Goal: Transaction & Acquisition: Subscribe to service/newsletter

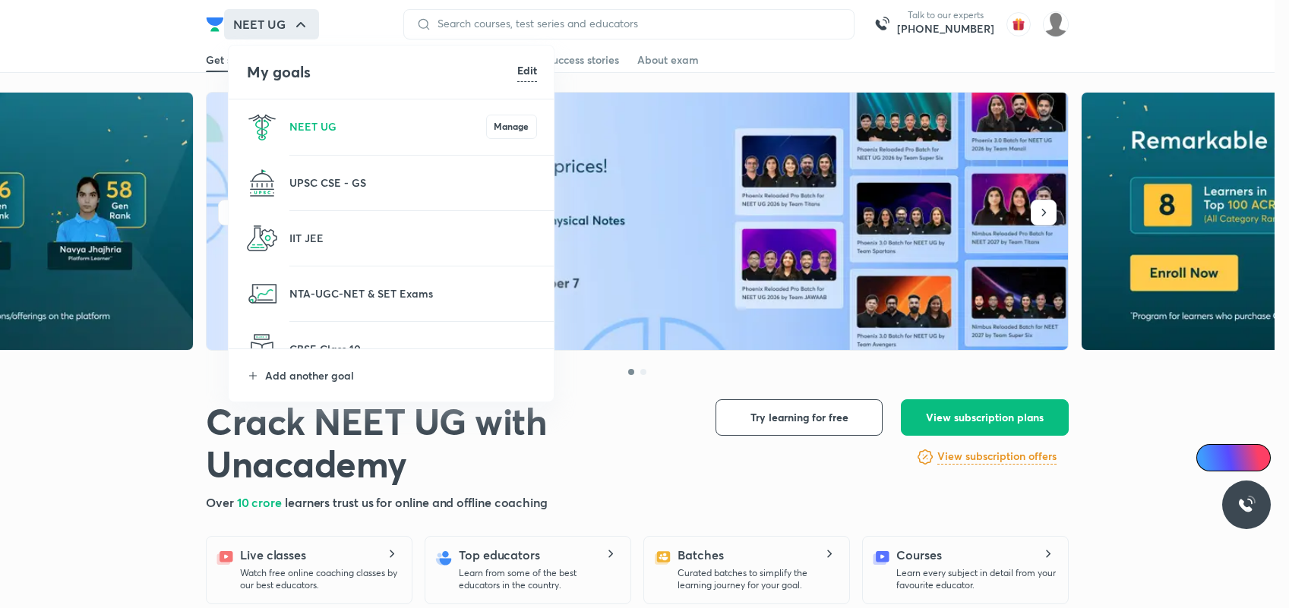
click at [314, 226] on li "IIT JEE" at bounding box center [392, 238] width 327 height 55
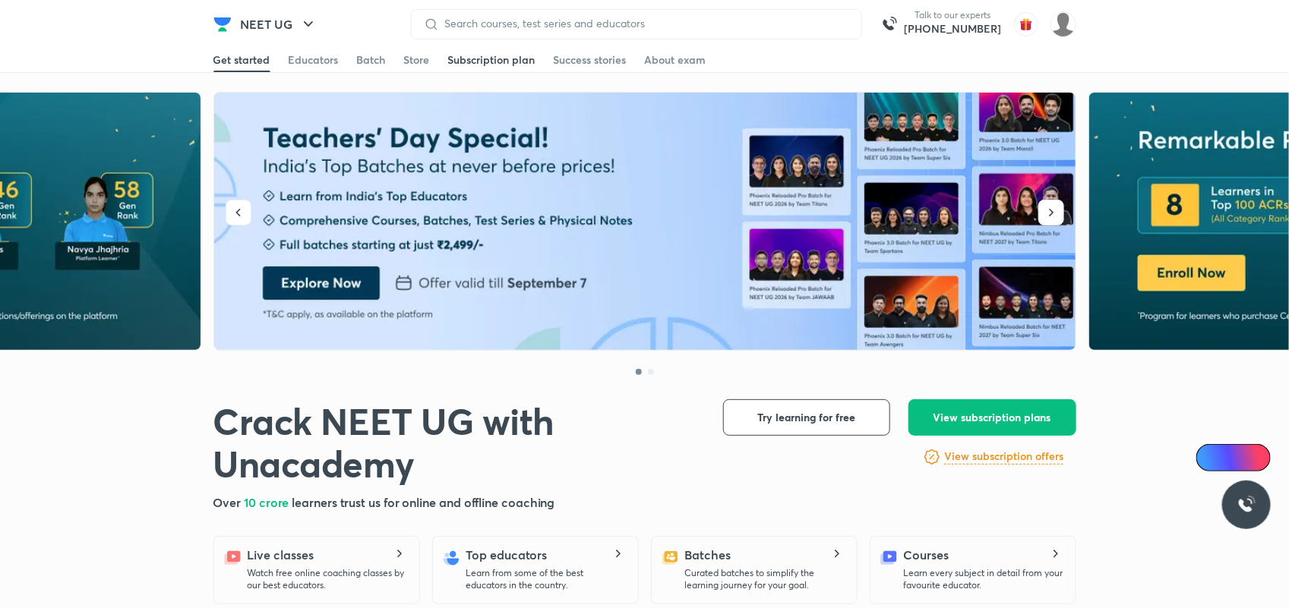
click at [467, 58] on div "Subscription plan" at bounding box center [491, 59] width 87 height 15
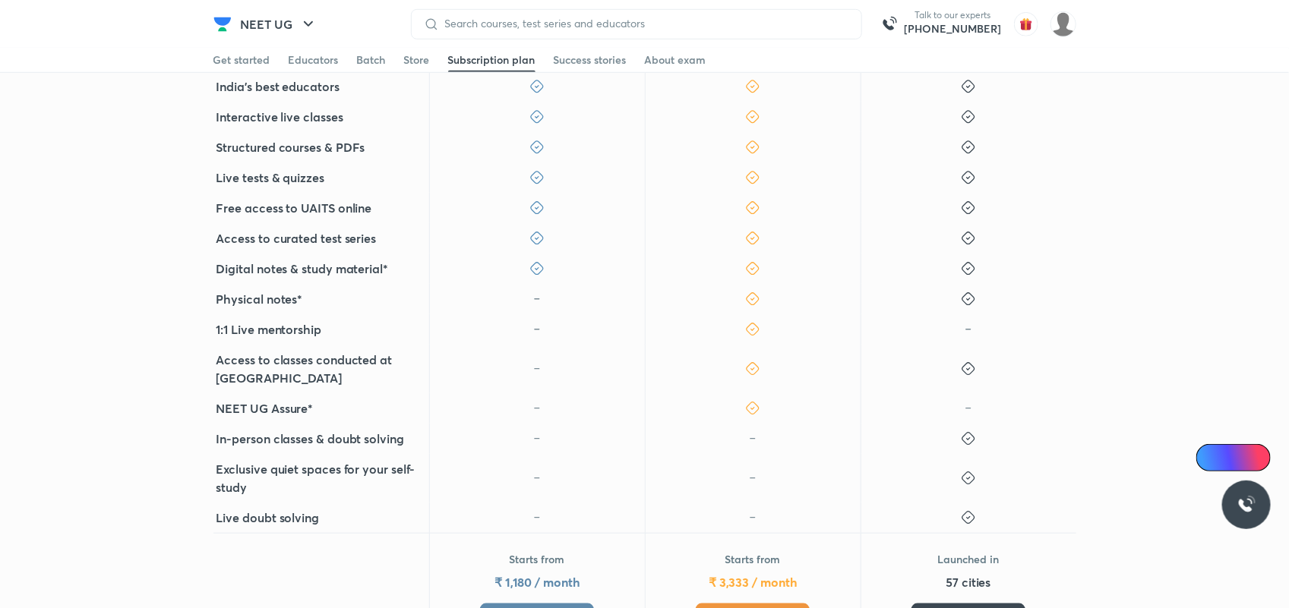
scroll to position [462, 0]
click at [552, 608] on span "Get Plus" at bounding box center [538, 616] width 42 height 15
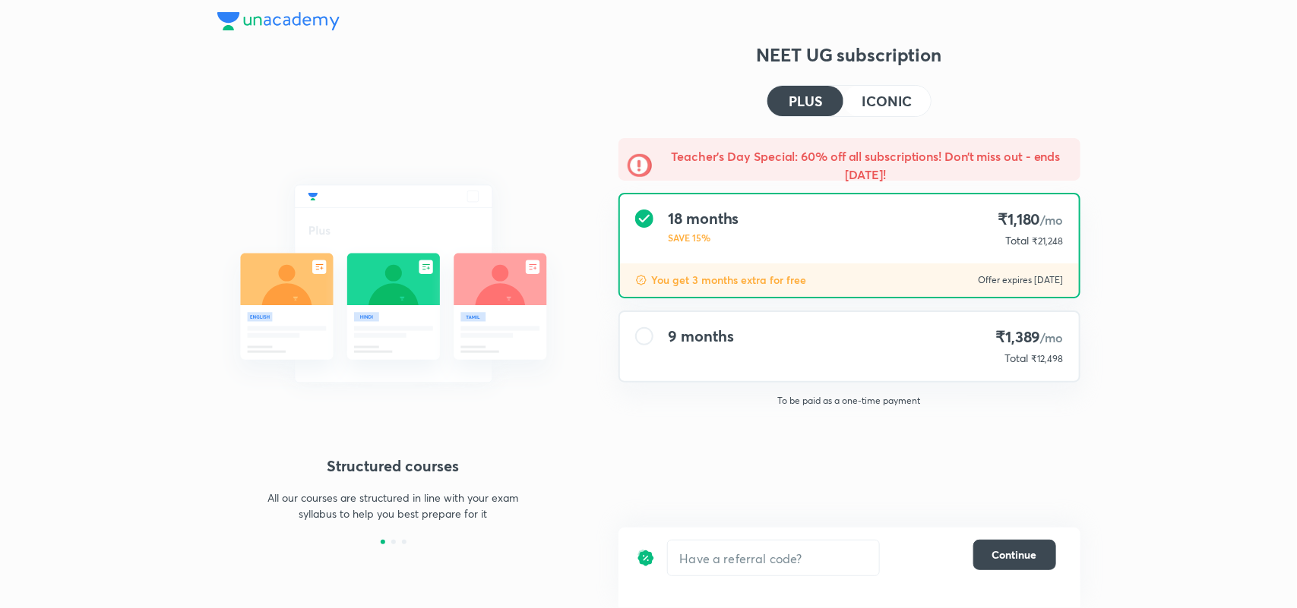
click at [722, 349] on div "9 months" at bounding box center [701, 346] width 65 height 39
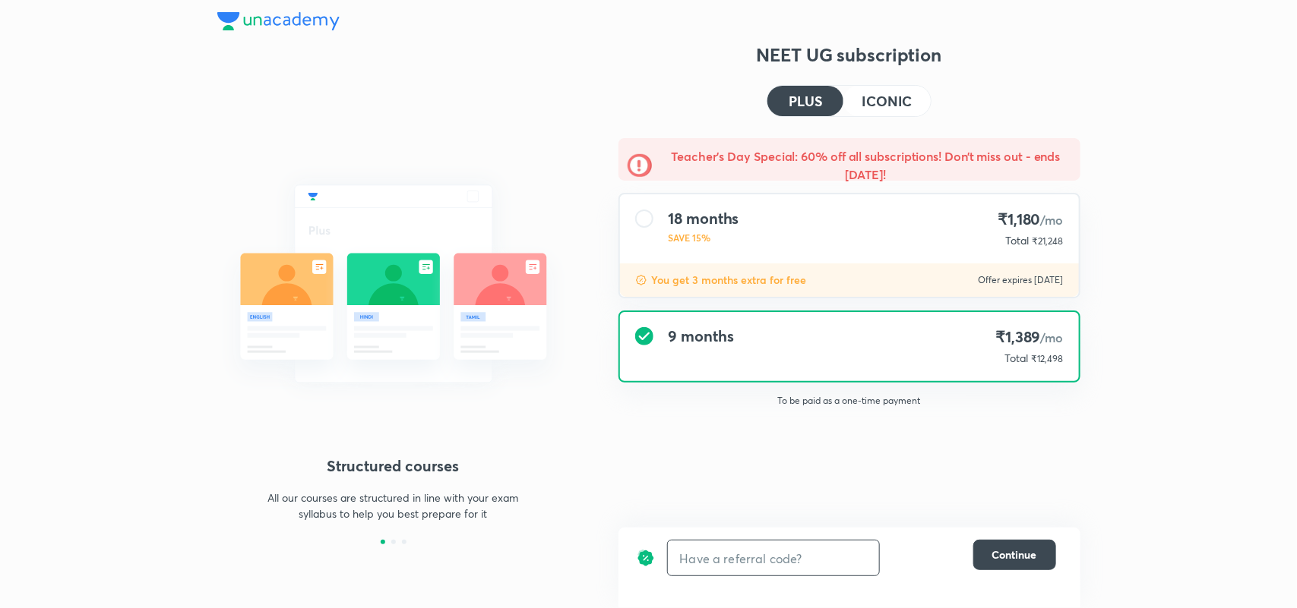
click at [715, 542] on input "text" at bounding box center [773, 559] width 211 height 36
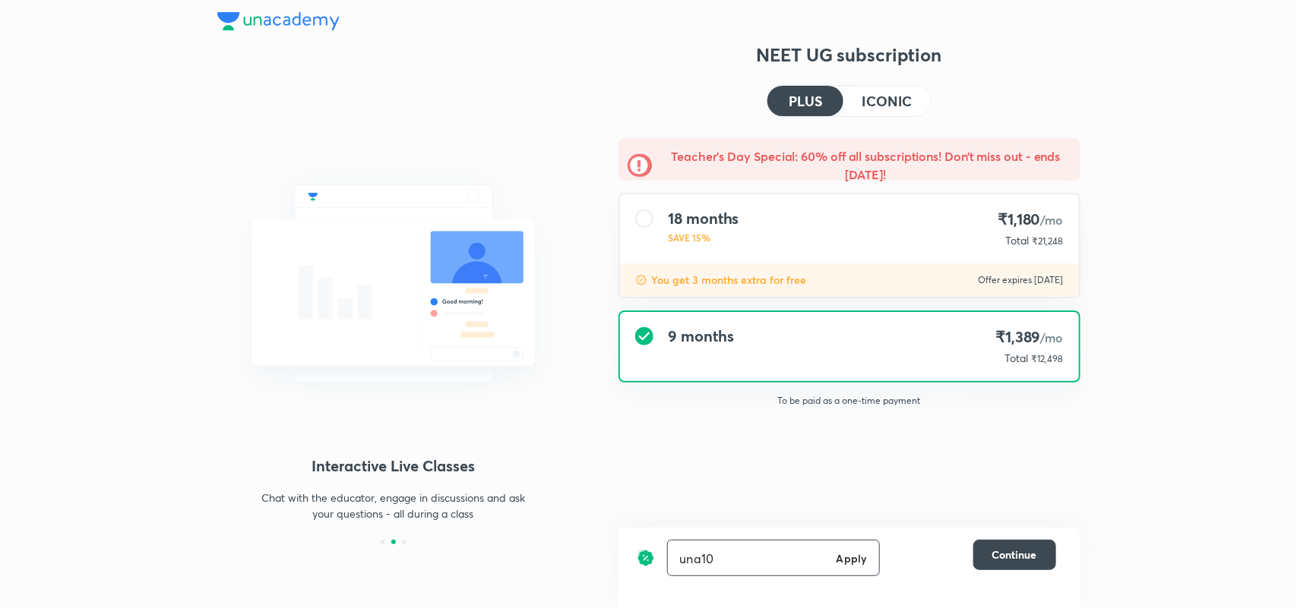
type input "una10"
click at [833, 555] on div "una10 Apply ​" at bounding box center [773, 558] width 213 height 36
click at [838, 555] on h6 "Apply" at bounding box center [851, 559] width 30 height 16
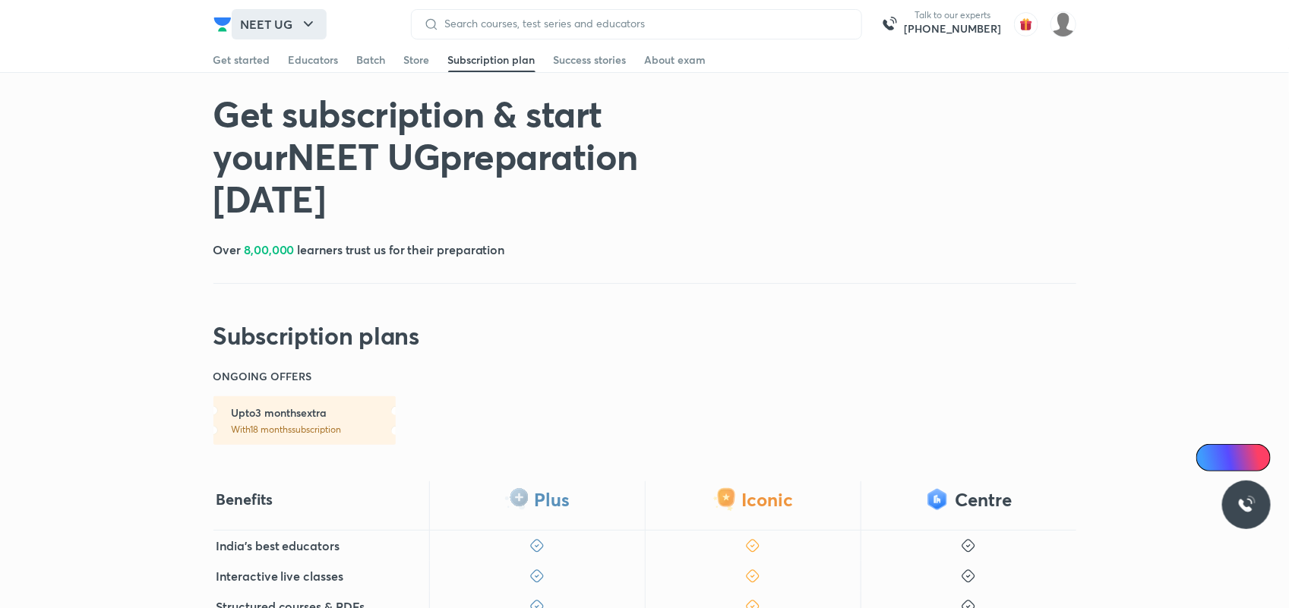
click at [260, 13] on button "NEET UG" at bounding box center [279, 24] width 95 height 30
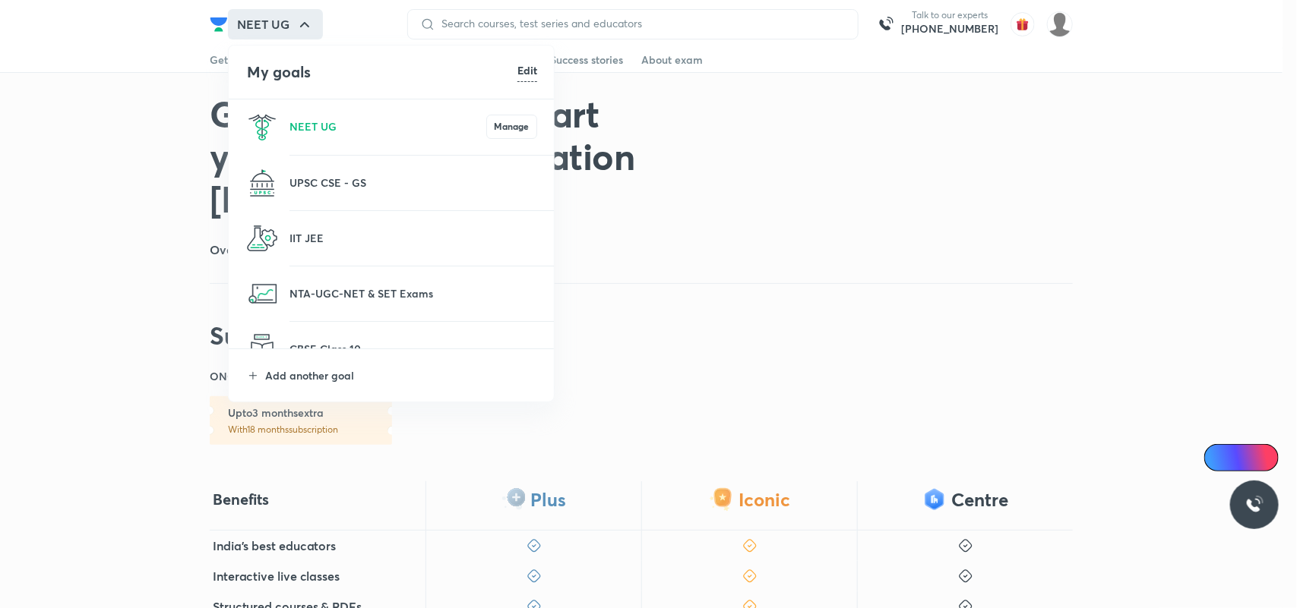
click at [302, 229] on li "IIT JEE" at bounding box center [392, 238] width 327 height 55
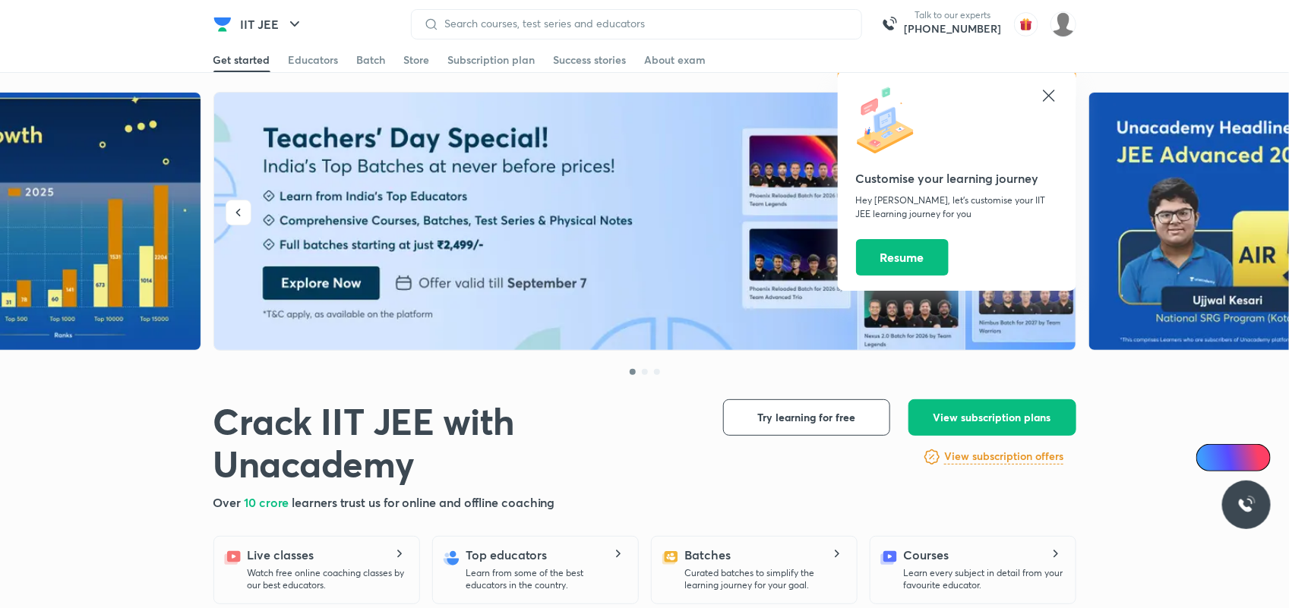
click at [1053, 96] on icon at bounding box center [1049, 96] width 18 height 18
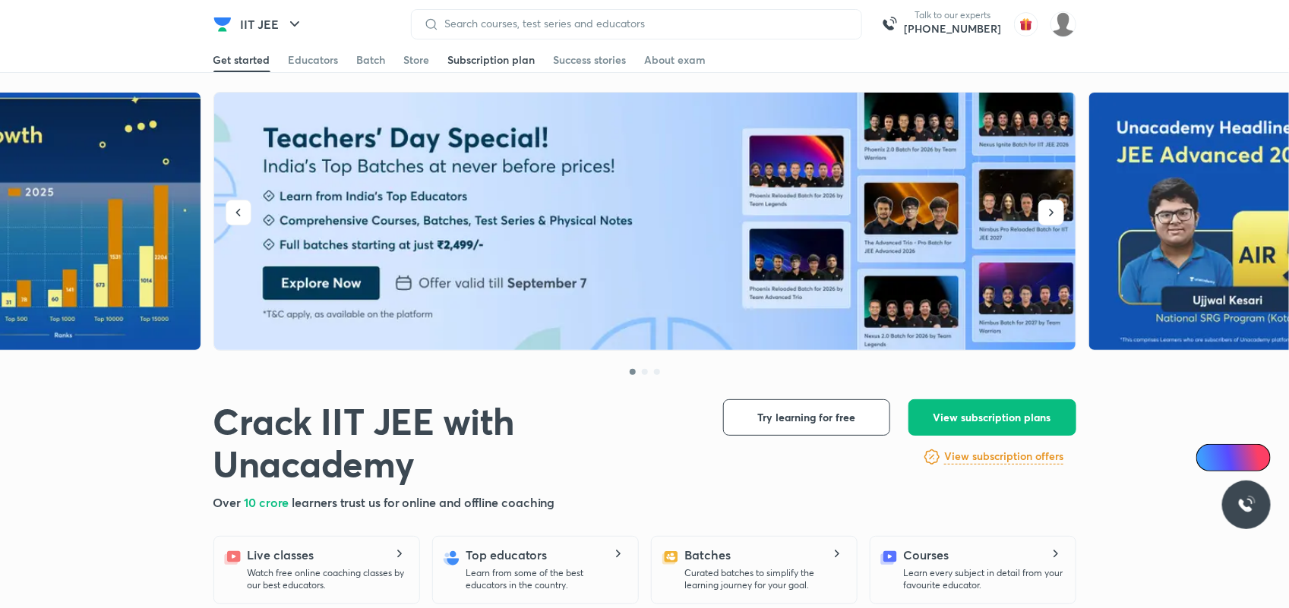
click at [514, 58] on div "Subscription plan" at bounding box center [491, 59] width 87 height 15
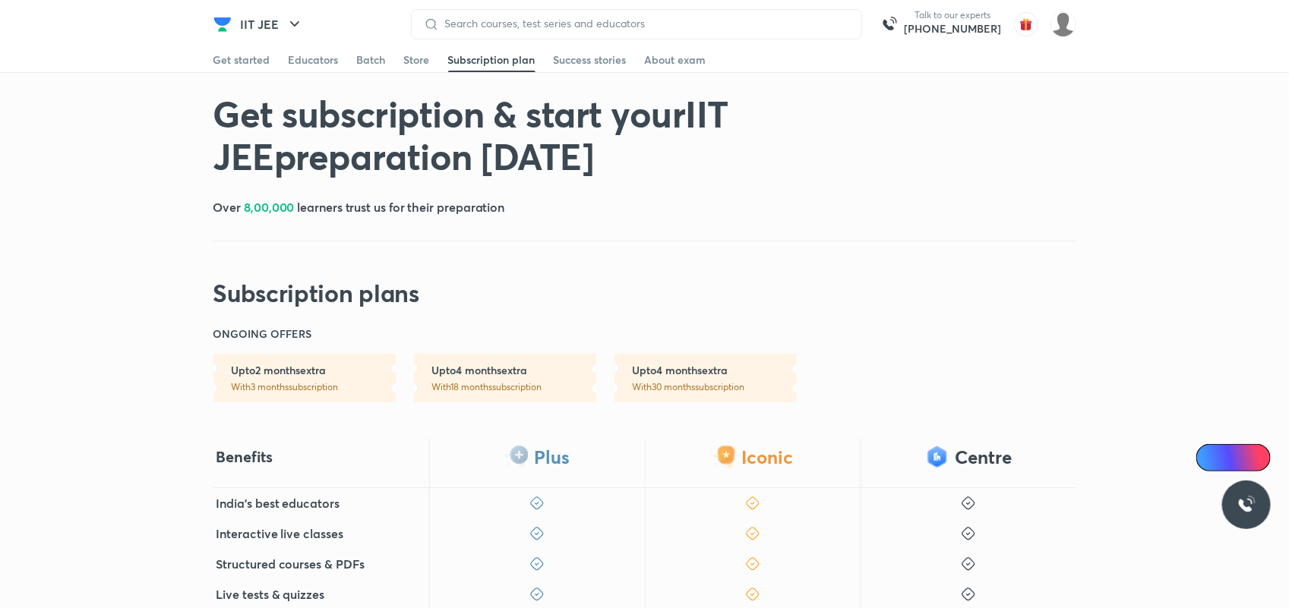
scroll to position [576, 0]
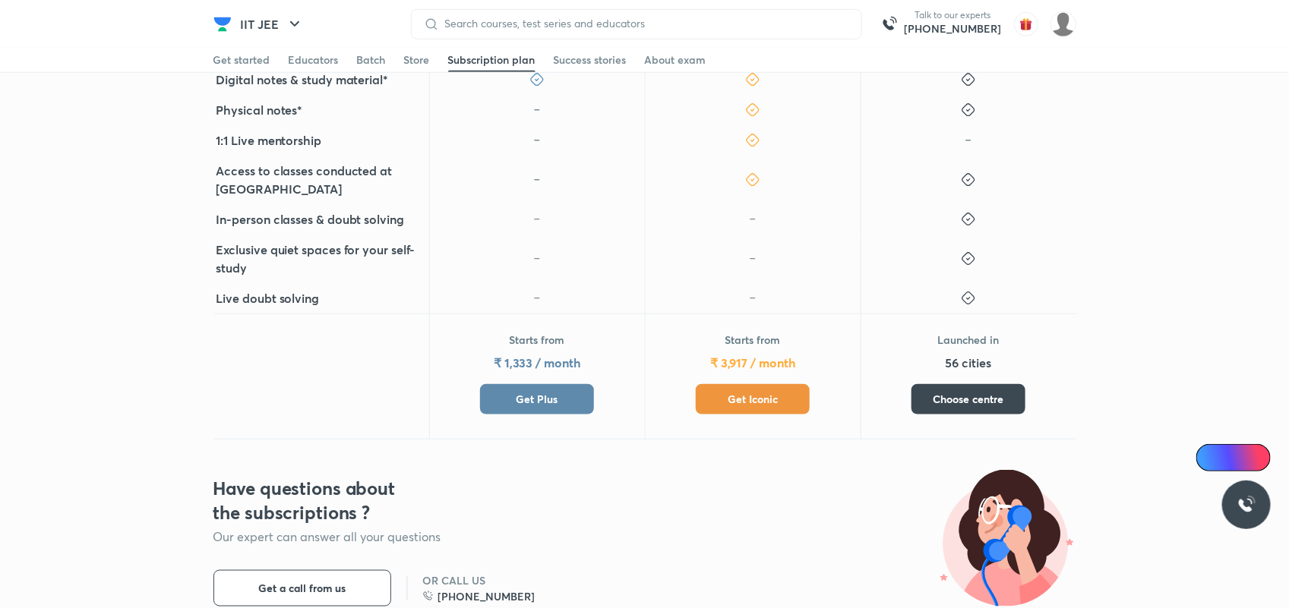
click at [539, 405] on span "Get Plus" at bounding box center [538, 399] width 42 height 15
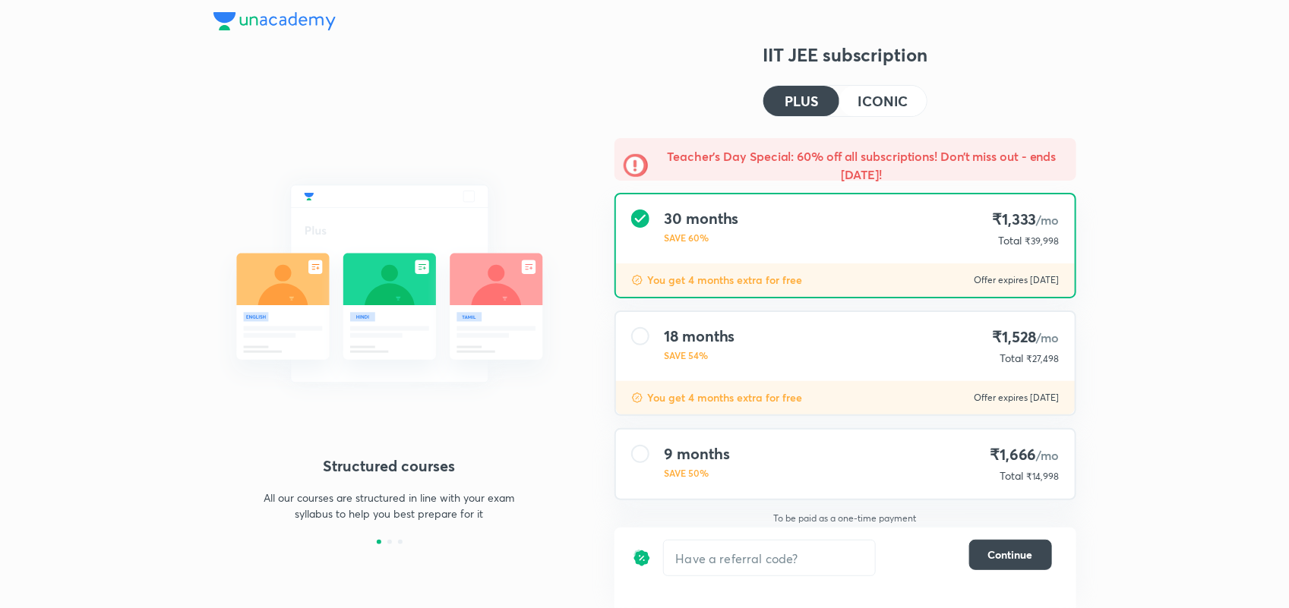
click at [676, 466] on p "SAVE 50%" at bounding box center [697, 473] width 65 height 14
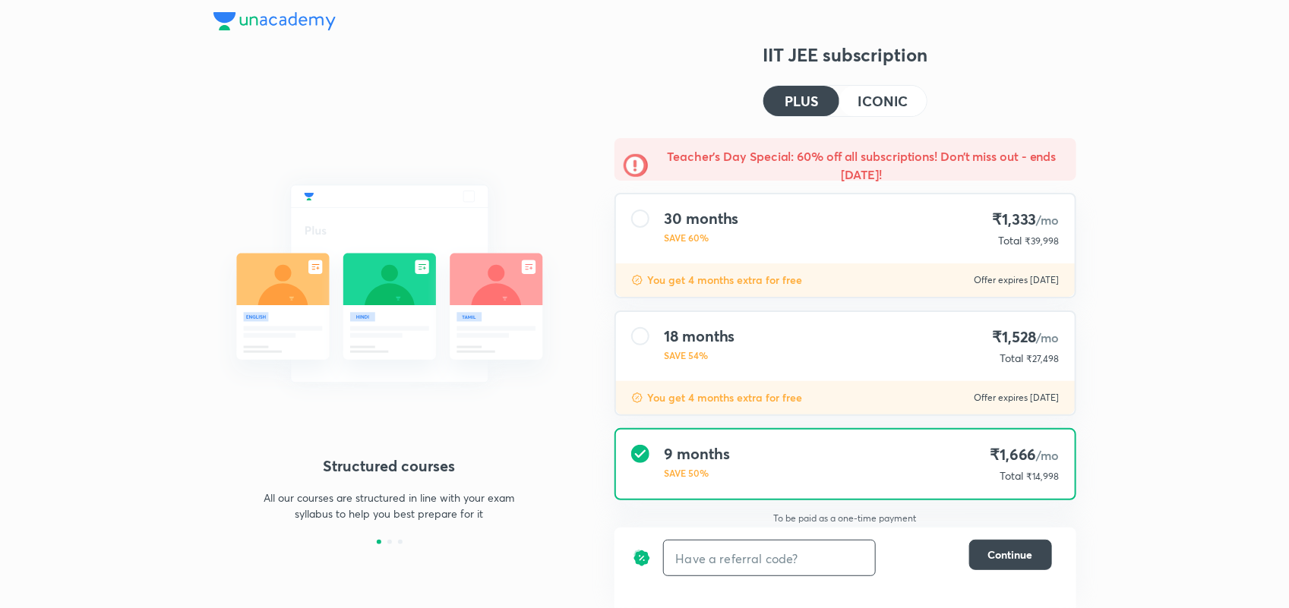
click at [701, 549] on input "text" at bounding box center [769, 559] width 211 height 36
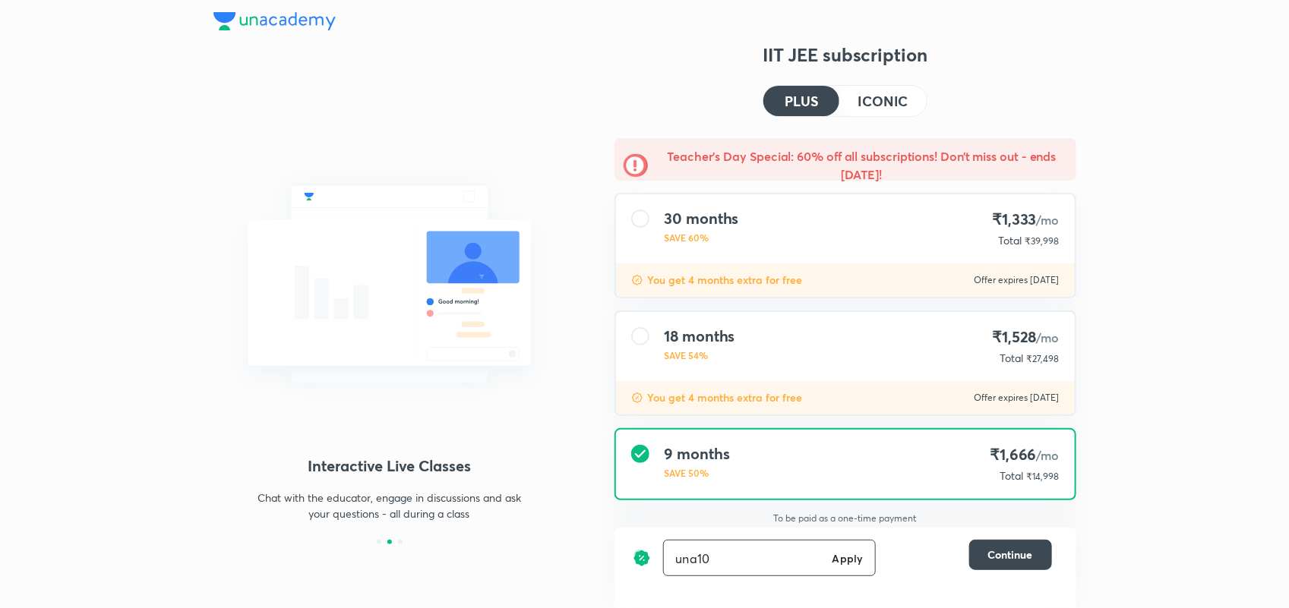
type input "una10"
click at [836, 559] on h6 "Apply" at bounding box center [848, 559] width 30 height 16
